Goal: Obtain resource: Obtain resource

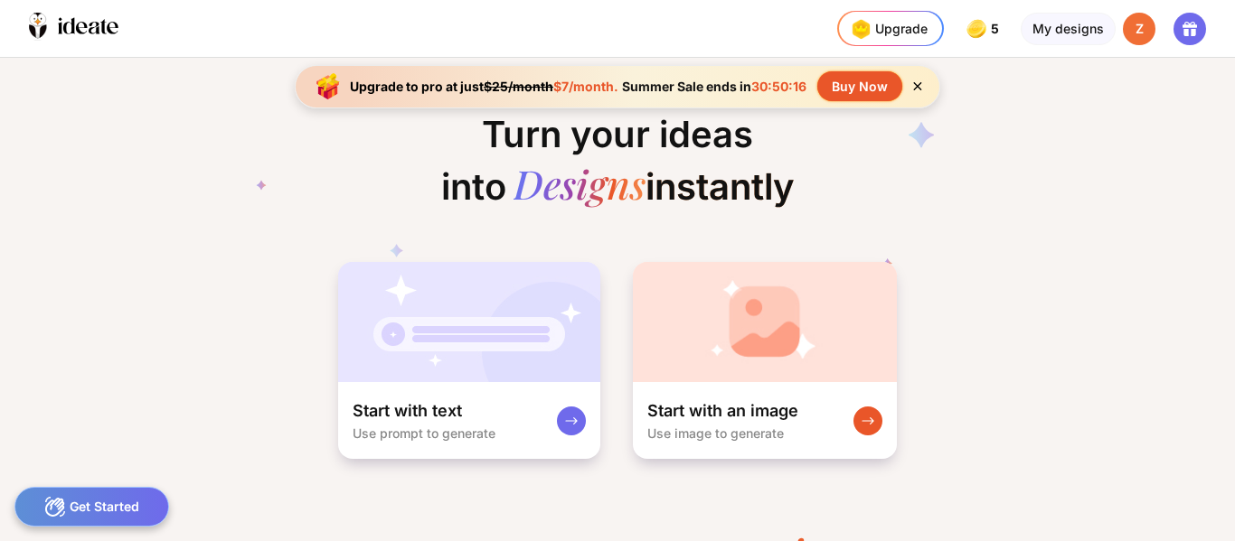
click at [918, 80] on icon at bounding box center [916, 86] width 15 height 15
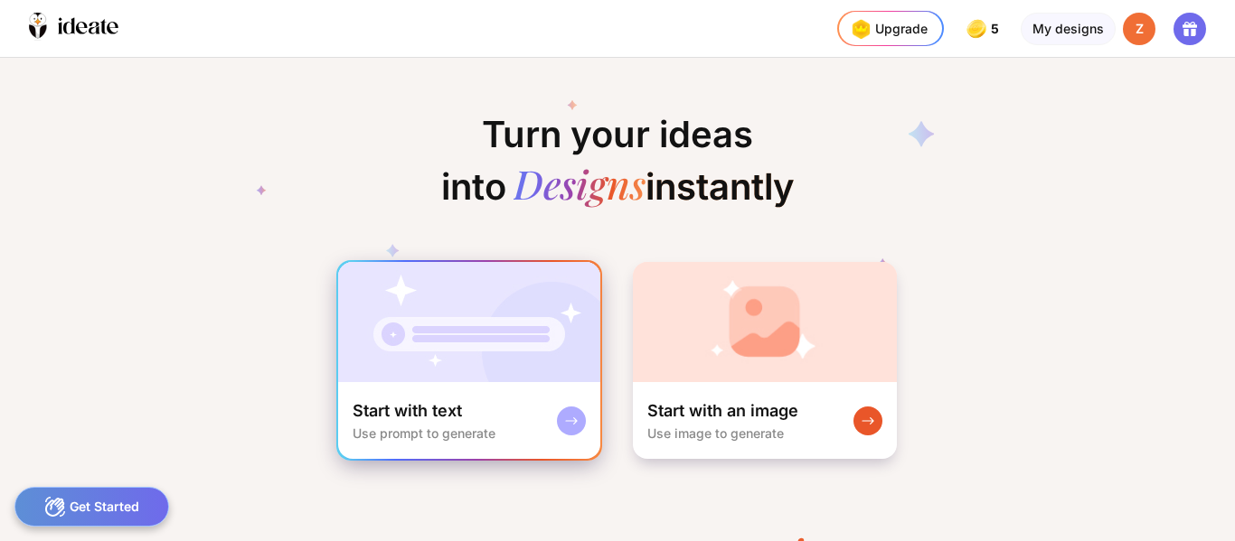
click at [565, 418] on rect at bounding box center [571, 421] width 14 height 14
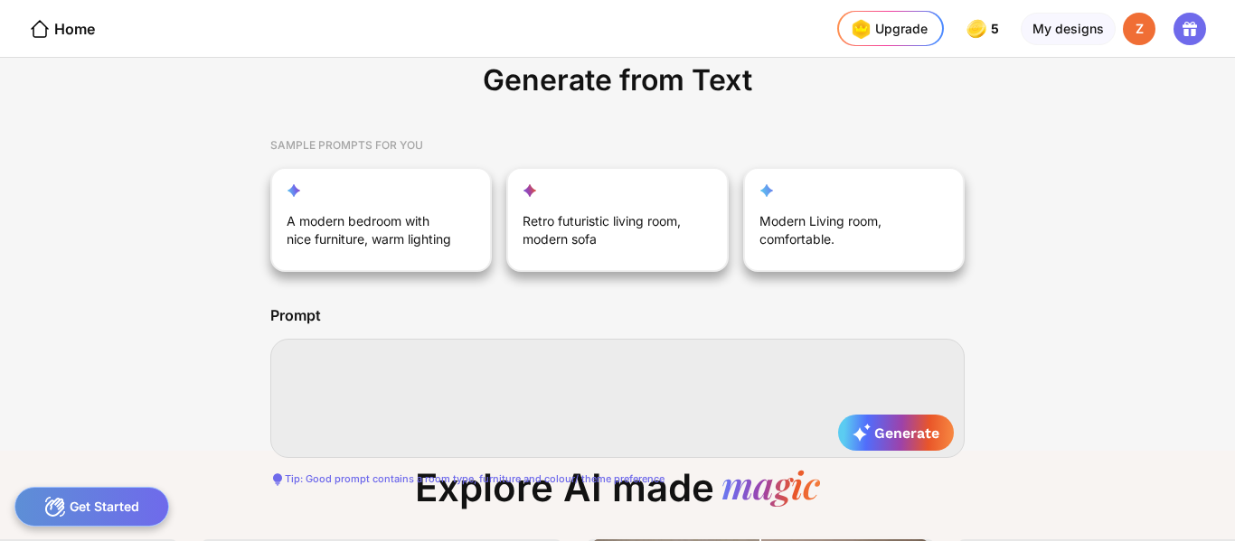
click at [455, 394] on textarea at bounding box center [617, 398] width 694 height 119
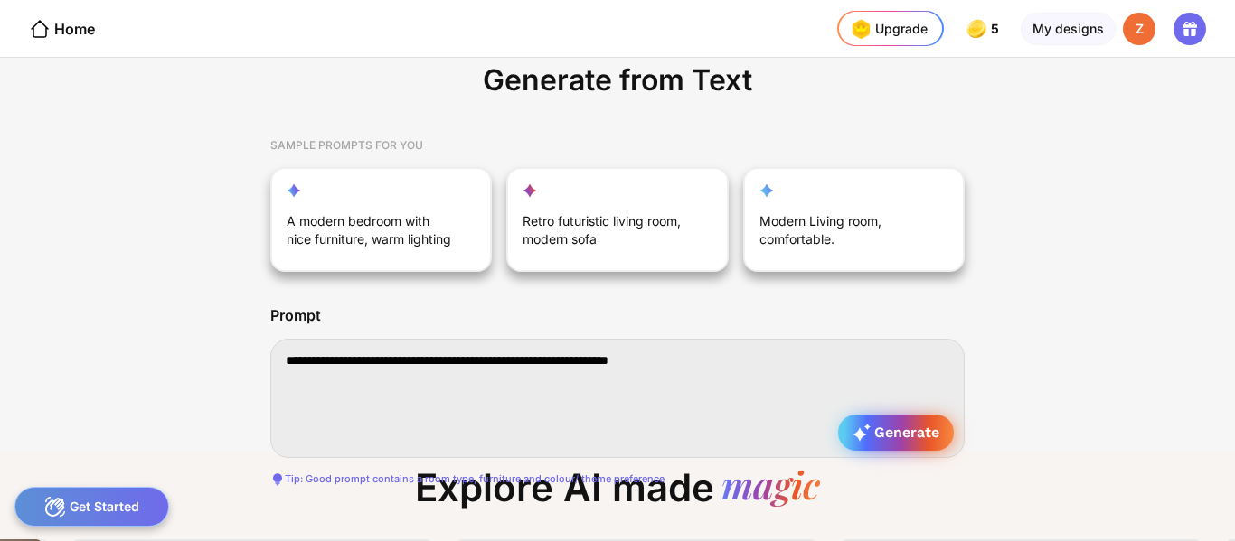
type textarea "**********"
click at [888, 429] on span "Generate" at bounding box center [895, 433] width 87 height 18
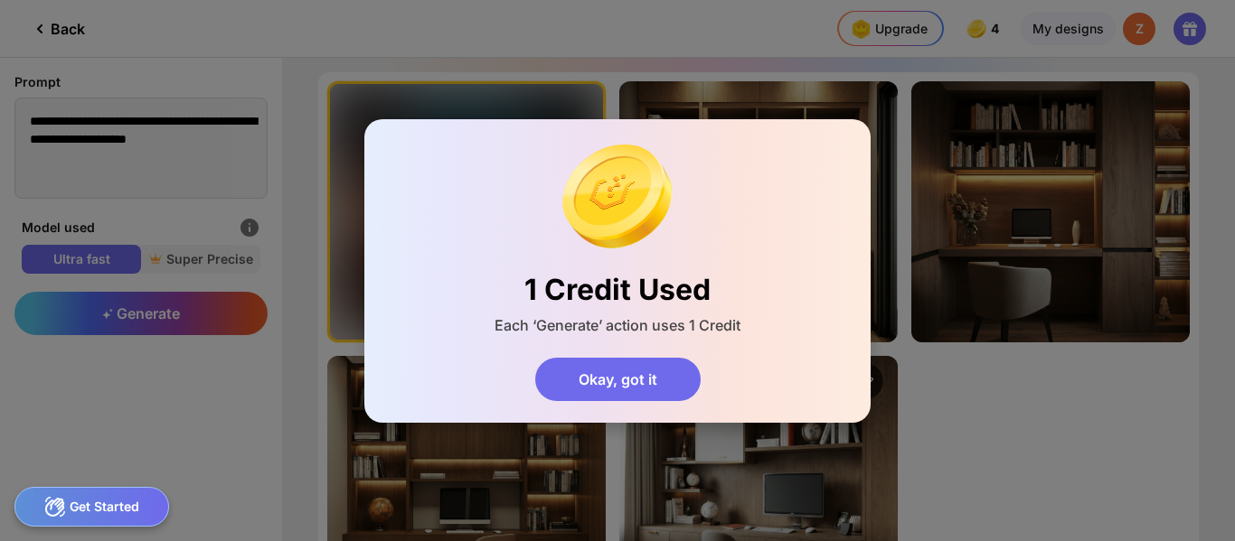
click at [673, 393] on div "Okay, got it" at bounding box center [617, 379] width 165 height 43
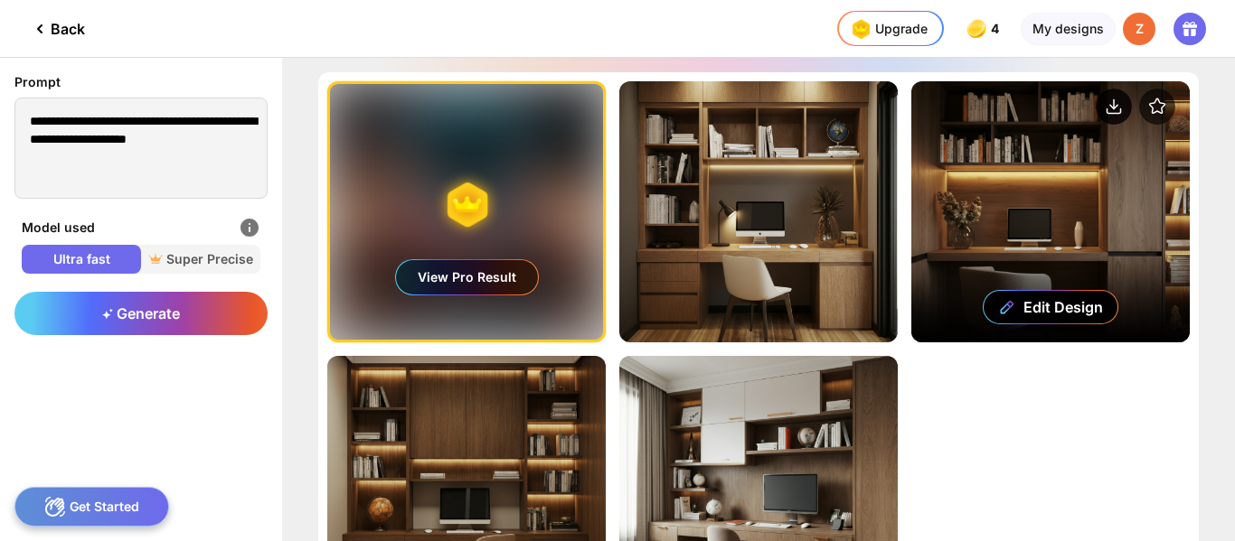
click at [1114, 104] on circle at bounding box center [1113, 107] width 36 height 36
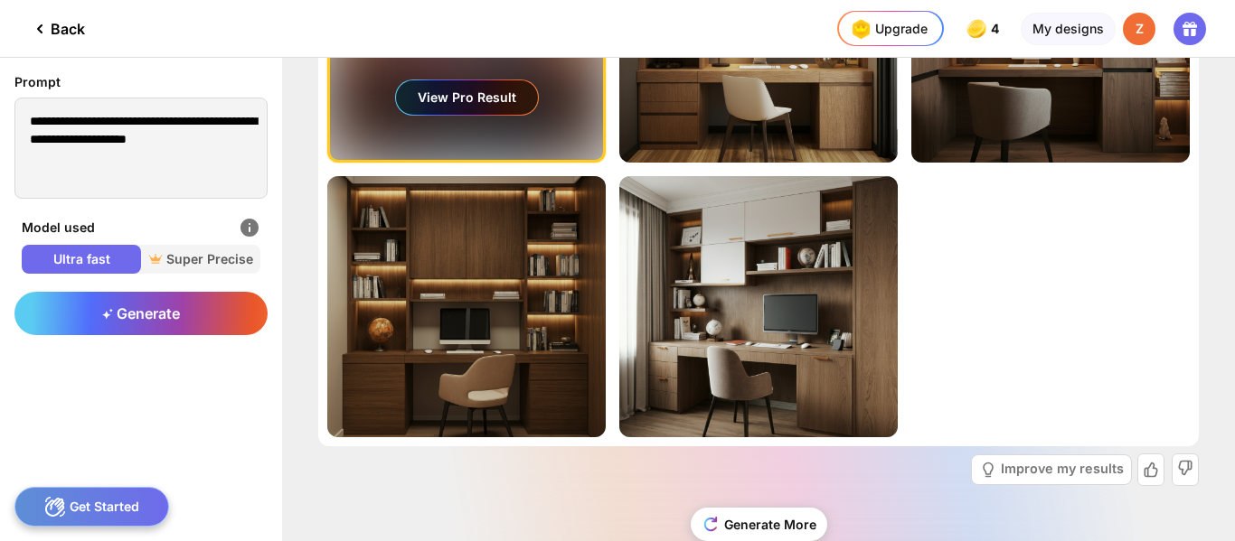
scroll to position [181, 0]
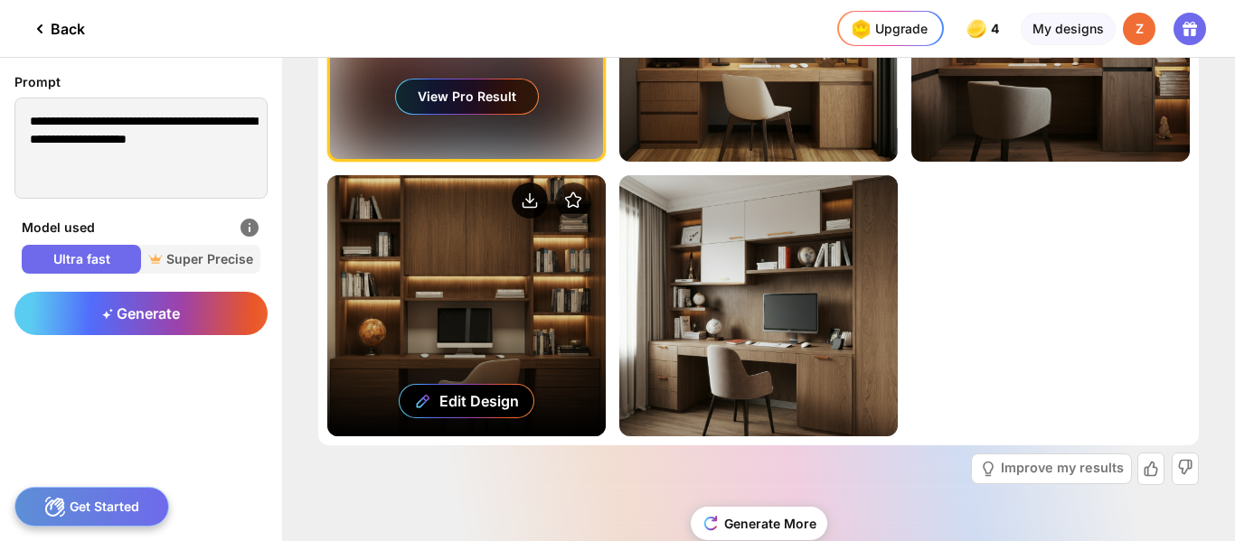
click at [528, 200] on icon at bounding box center [529, 201] width 7 height 4
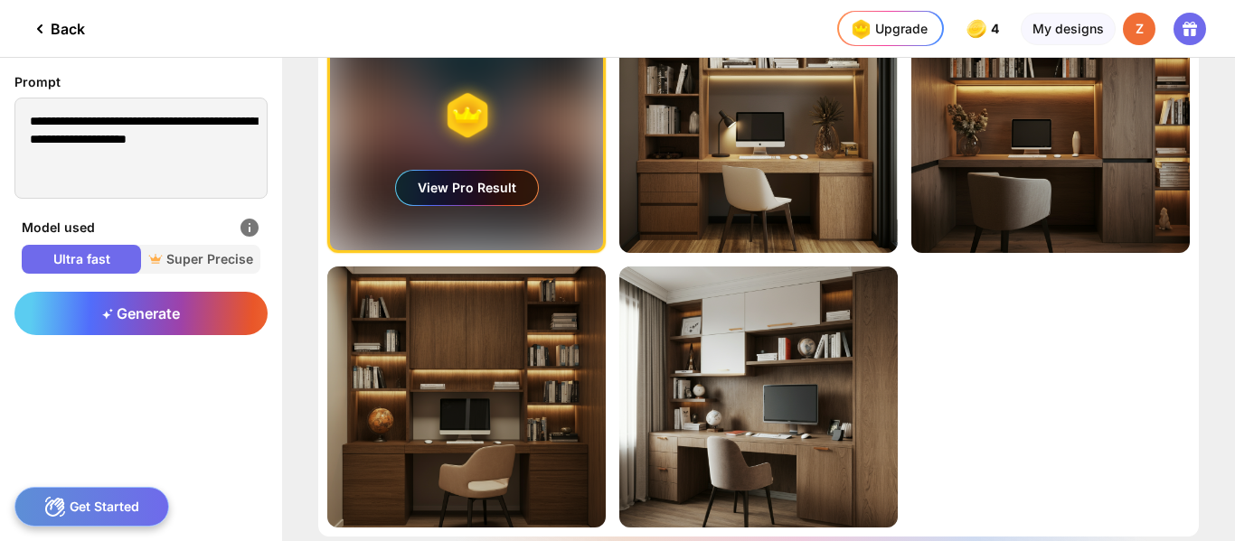
scroll to position [0, 0]
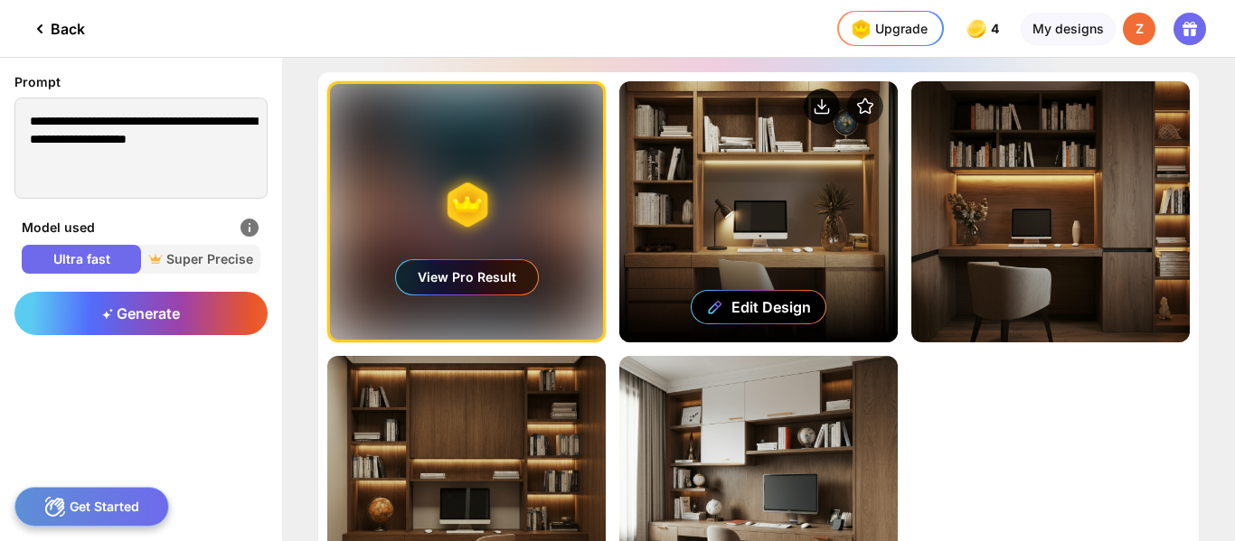
click at [823, 102] on circle at bounding box center [822, 107] width 36 height 36
